Goal: Transaction & Acquisition: Obtain resource

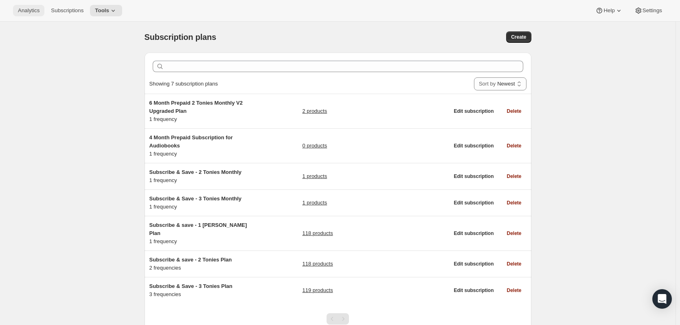
click at [28, 11] on span "Analytics" at bounding box center [29, 10] width 22 height 7
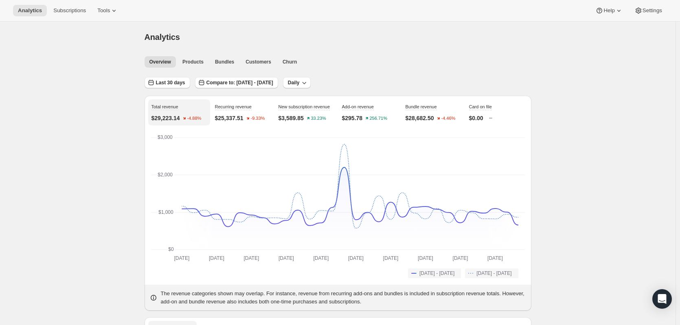
click at [61, 18] on div "Analytics Subscriptions Tools Help Settings" at bounding box center [340, 11] width 680 height 22
click at [63, 13] on span "Subscriptions" at bounding box center [69, 10] width 33 height 7
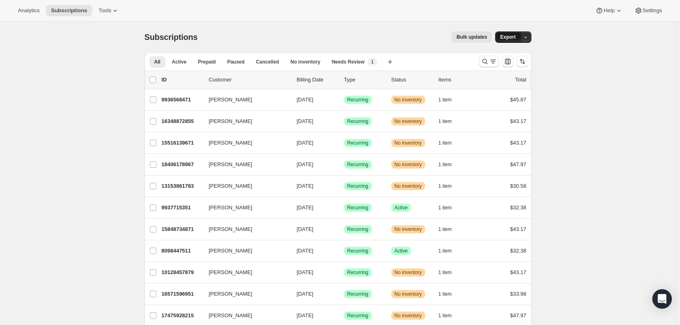
click at [511, 39] on span "Export" at bounding box center [507, 37] width 15 height 7
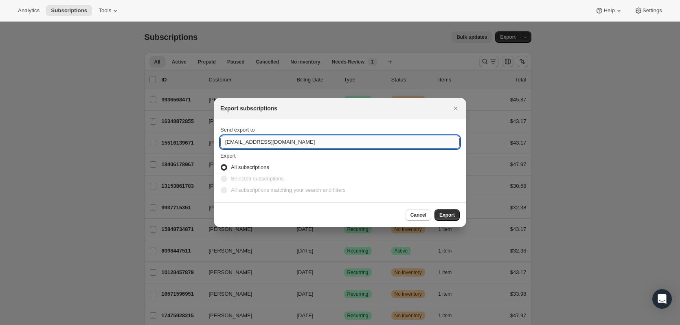
click at [284, 143] on input "[EMAIL_ADDRESS][DOMAIN_NAME]" at bounding box center [340, 142] width 240 height 13
drag, startPoint x: 288, startPoint y: 146, endPoint x: 123, endPoint y: 4, distance: 218.2
paste input "[PERSON_NAME]"
type input "[PERSON_NAME][EMAIL_ADDRESS][DOMAIN_NAME]"
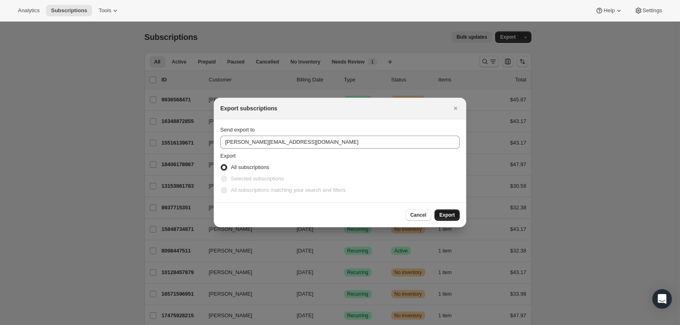
click at [455, 213] on span "Export" at bounding box center [447, 215] width 15 height 7
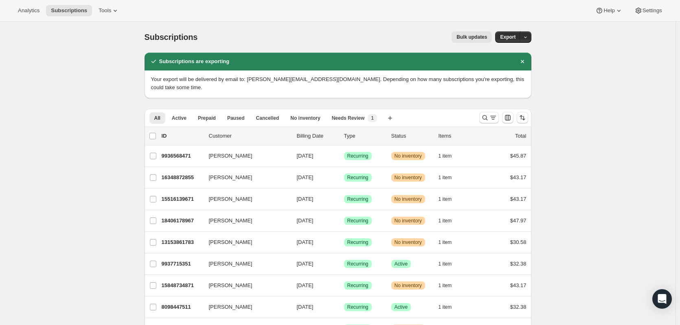
click at [28, 4] on div "Analytics Subscriptions Tools Help Settings" at bounding box center [340, 11] width 680 height 22
click at [28, 9] on span "Analytics" at bounding box center [29, 10] width 22 height 7
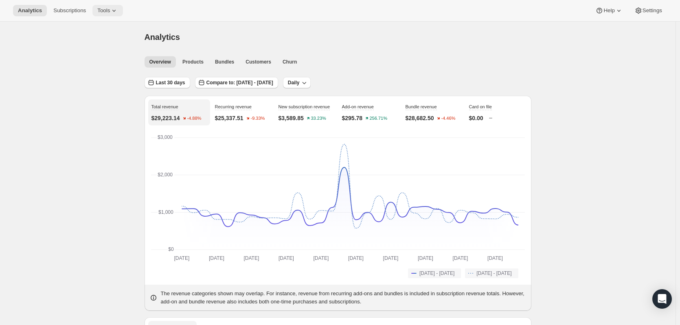
click at [106, 13] on span "Tools" at bounding box center [103, 10] width 13 height 7
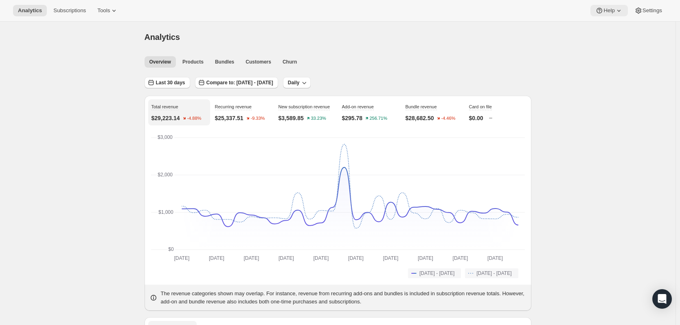
click at [609, 12] on span "Help" at bounding box center [609, 10] width 11 height 7
click at [655, 10] on span "Settings" at bounding box center [653, 10] width 20 height 7
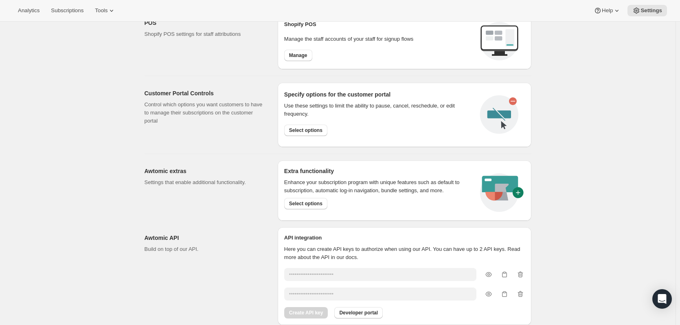
scroll to position [382, 0]
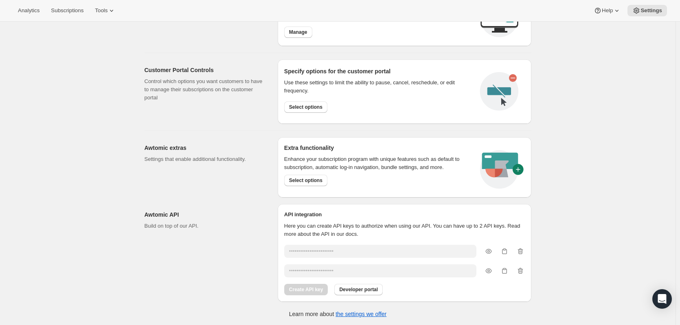
drag, startPoint x: 601, startPoint y: 212, endPoint x: 182, endPoint y: 96, distance: 434.3
click at [17, 8] on button "Analytics" at bounding box center [28, 10] width 31 height 11
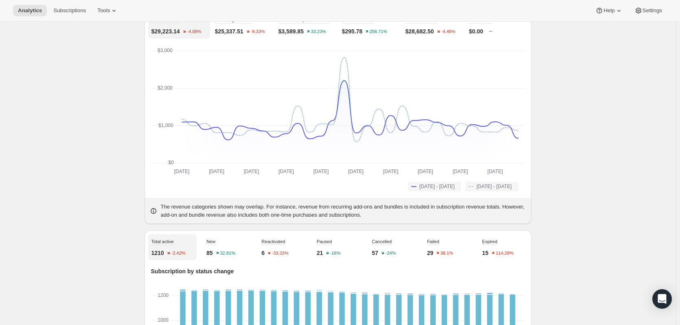
scroll to position [95, 0]
